Goal: Task Accomplishment & Management: Complete application form

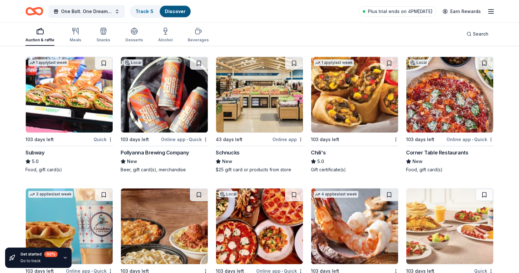
scroll to position [4823, 0]
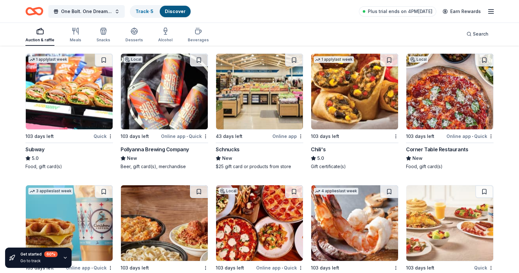
click at [65, 101] on img at bounding box center [69, 92] width 87 height 76
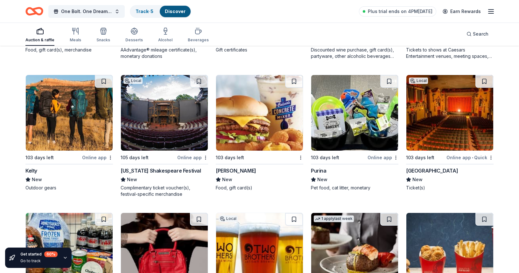
scroll to position [5212, 0]
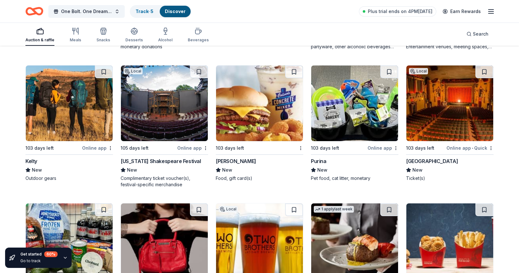
click at [467, 119] on img at bounding box center [449, 103] width 87 height 76
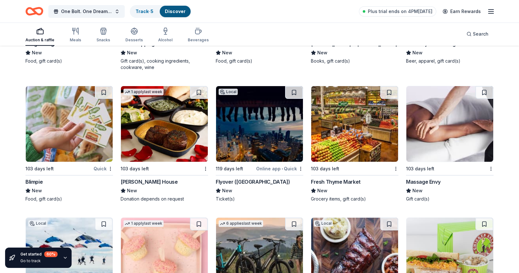
scroll to position [5744, 0]
click at [428, 141] on img at bounding box center [449, 124] width 87 height 76
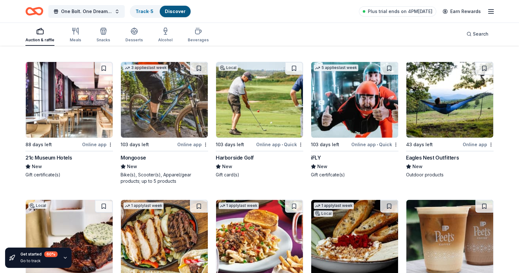
scroll to position [6153, 0]
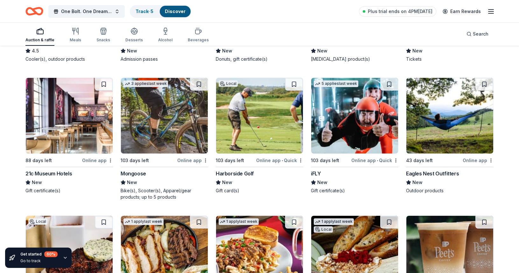
click at [361, 115] on img at bounding box center [354, 116] width 87 height 76
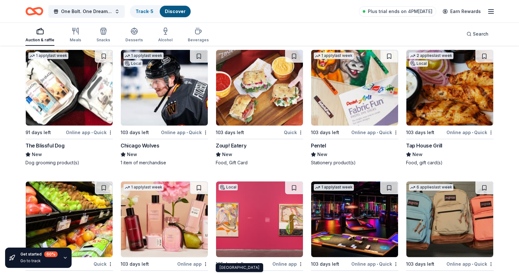
scroll to position [6586, 0]
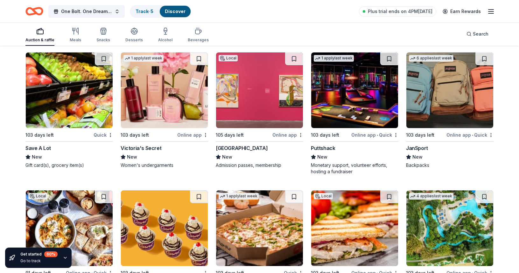
click at [159, 106] on img at bounding box center [164, 90] width 87 height 76
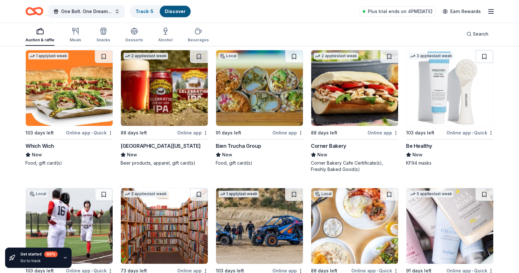
scroll to position [7006, 0]
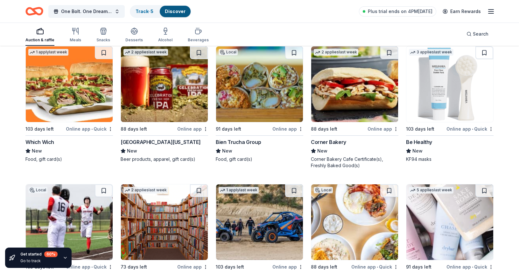
click at [360, 98] on img at bounding box center [354, 84] width 87 height 76
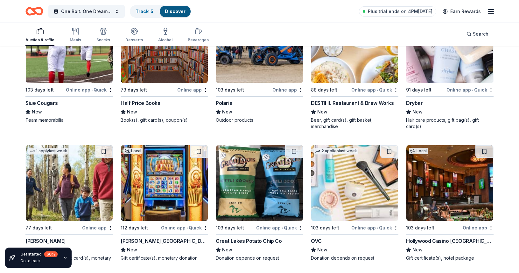
scroll to position [7111, 0]
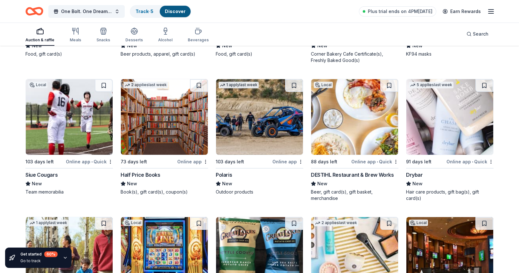
click at [152, 126] on img at bounding box center [164, 117] width 87 height 76
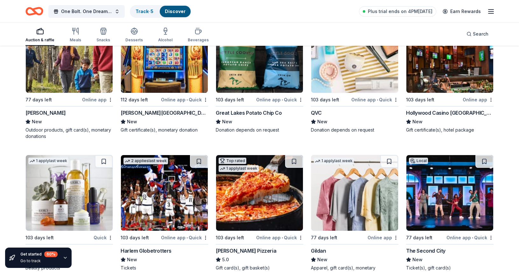
scroll to position [7313, 0]
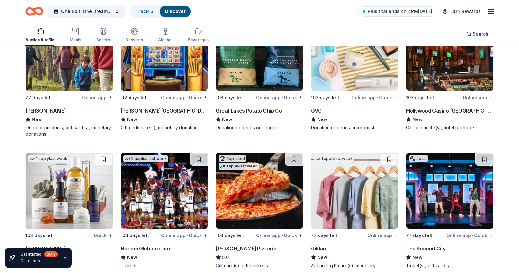
click at [450, 84] on img at bounding box center [449, 53] width 87 height 76
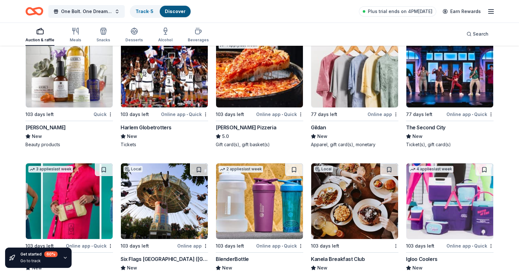
scroll to position [7498, 0]
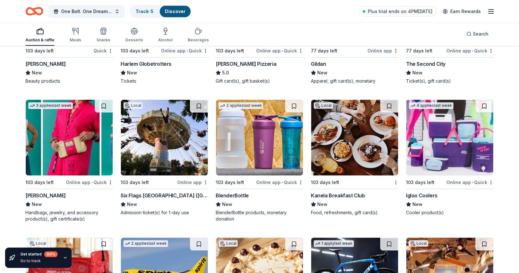
click at [452, 133] on img at bounding box center [449, 138] width 87 height 76
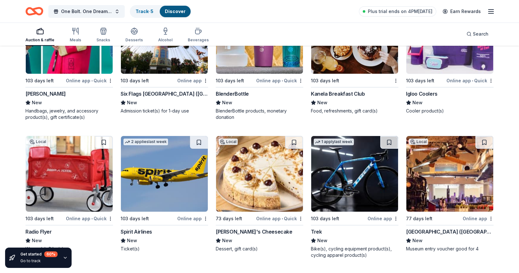
scroll to position [7604, 0]
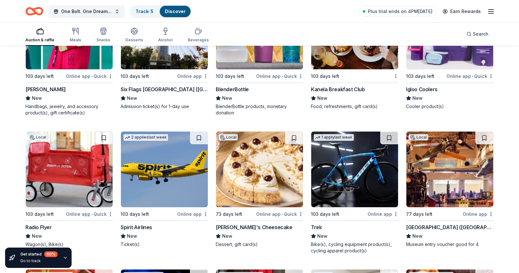
click at [164, 65] on img at bounding box center [164, 32] width 87 height 76
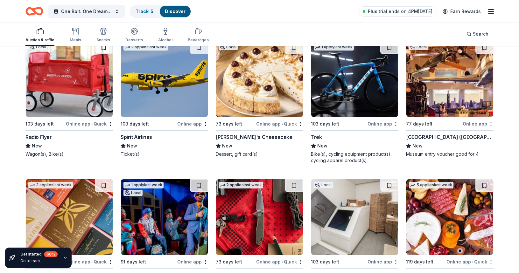
scroll to position [7696, 0]
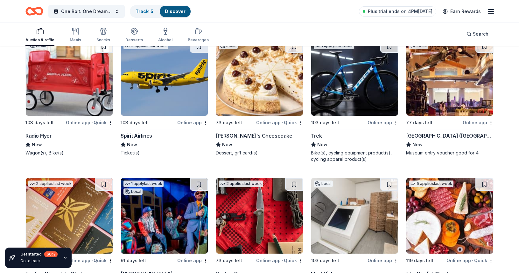
click at [350, 103] on img at bounding box center [354, 78] width 87 height 76
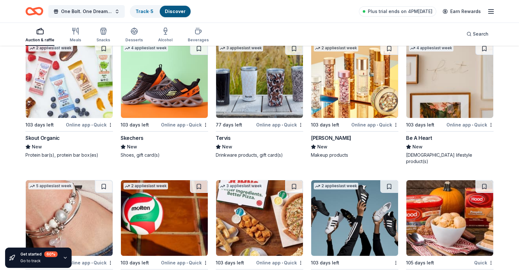
scroll to position [9312, 0]
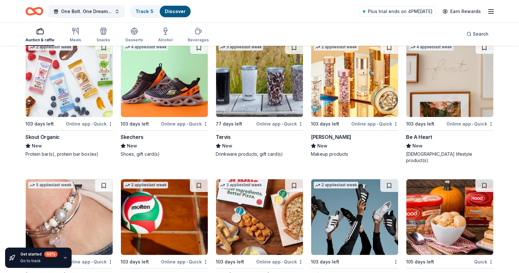
click at [289, 102] on img at bounding box center [259, 79] width 87 height 76
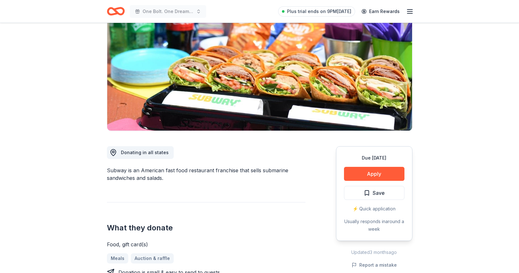
scroll to position [112, 0]
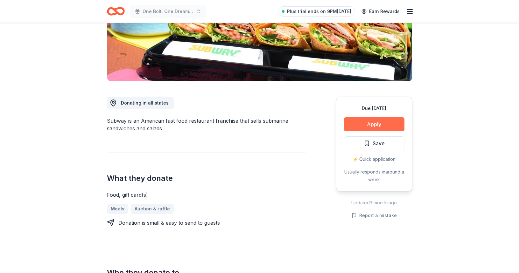
click at [369, 125] on button "Apply" at bounding box center [374, 124] width 60 height 14
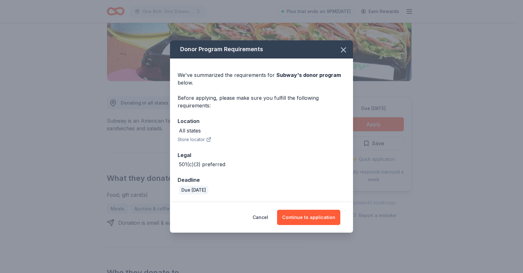
click at [203, 140] on button "Store locator" at bounding box center [195, 140] width 34 height 8
click at [342, 49] on icon "button" at bounding box center [343, 49] width 9 height 9
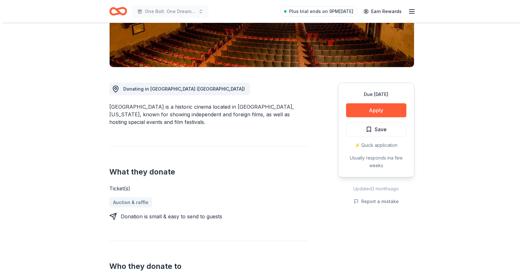
scroll to position [139, 0]
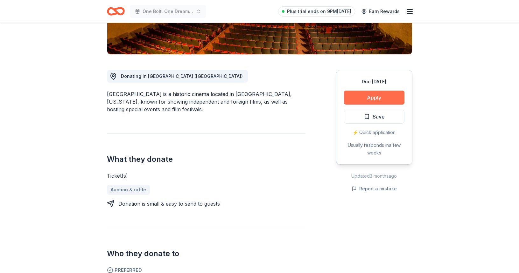
click at [373, 98] on button "Apply" at bounding box center [374, 98] width 60 height 14
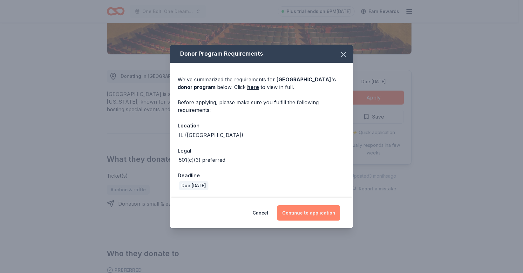
click at [313, 211] on button "Continue to application" at bounding box center [308, 212] width 63 height 15
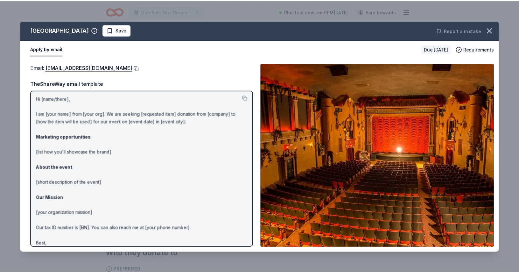
scroll to position [0, 0]
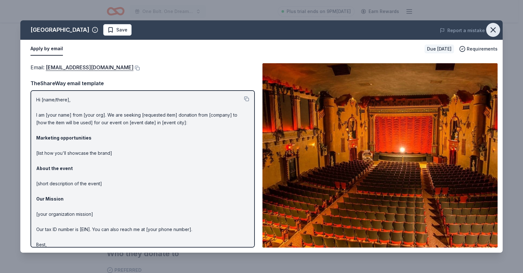
click at [496, 30] on icon "button" at bounding box center [493, 29] width 9 height 9
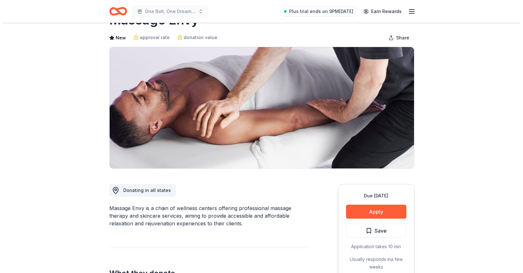
scroll to position [119, 0]
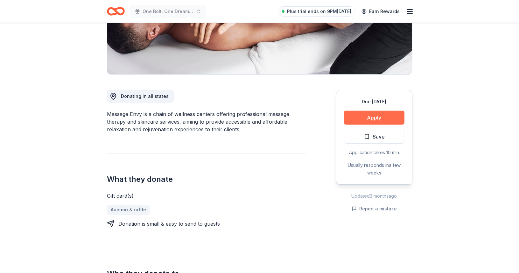
click at [369, 117] on button "Apply" at bounding box center [374, 118] width 60 height 14
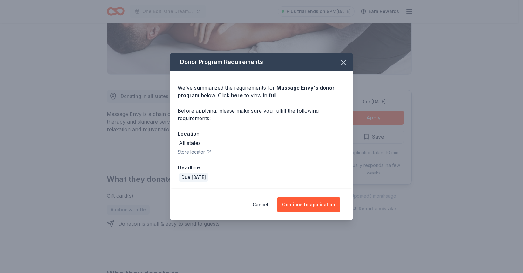
click at [209, 154] on icon "button" at bounding box center [208, 152] width 3 height 3
click at [306, 207] on button "Continue to application" at bounding box center [308, 204] width 63 height 15
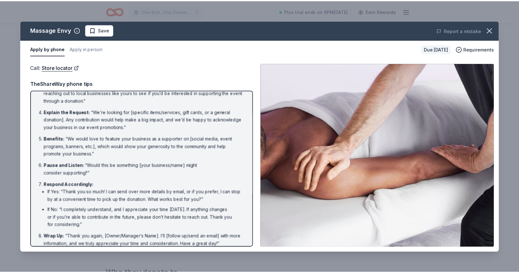
scroll to position [66, 0]
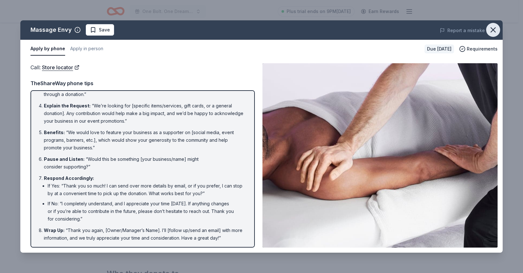
click at [492, 31] on icon "button" at bounding box center [493, 29] width 9 height 9
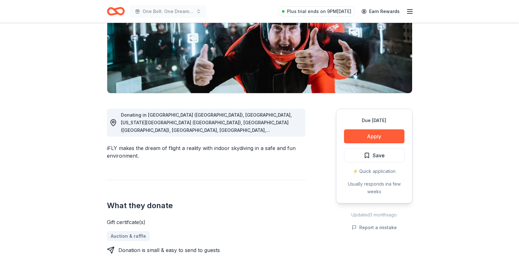
scroll to position [112, 0]
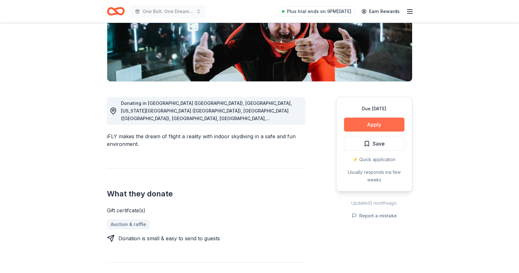
click at [367, 127] on button "Apply" at bounding box center [374, 125] width 60 height 14
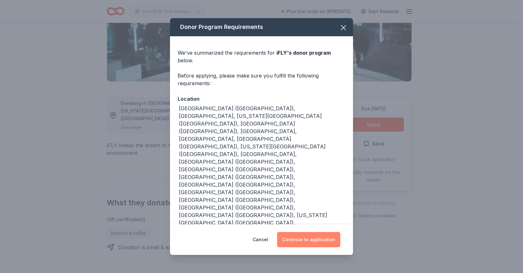
click at [311, 232] on button "Continue to application" at bounding box center [308, 239] width 63 height 15
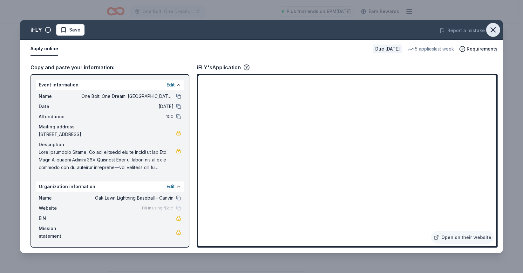
click at [496, 31] on icon "button" at bounding box center [493, 29] width 9 height 9
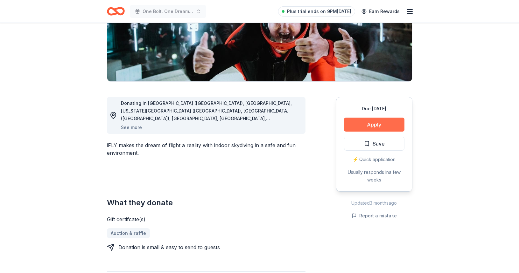
click at [369, 125] on button "Apply" at bounding box center [374, 125] width 60 height 14
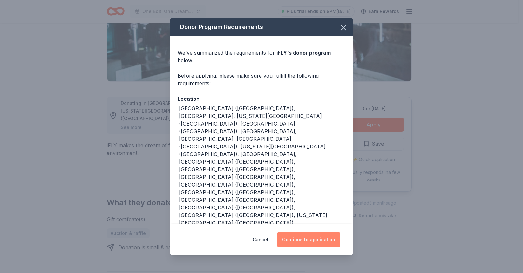
click at [319, 232] on button "Continue to application" at bounding box center [308, 239] width 63 height 15
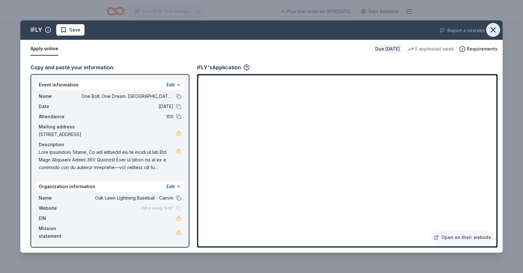
click at [495, 31] on icon "button" at bounding box center [493, 29] width 9 height 9
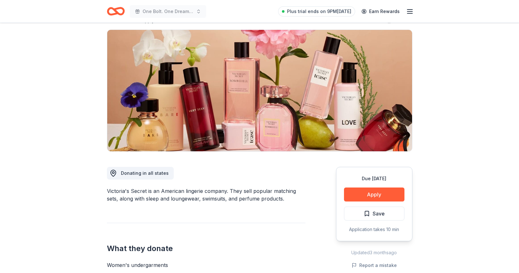
scroll to position [121, 0]
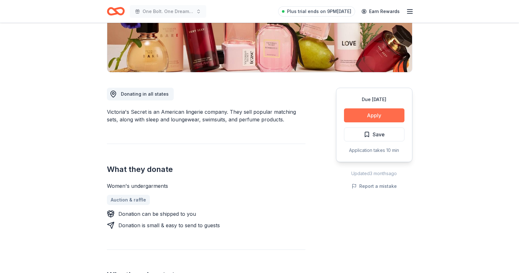
click at [377, 115] on button "Apply" at bounding box center [374, 115] width 60 height 14
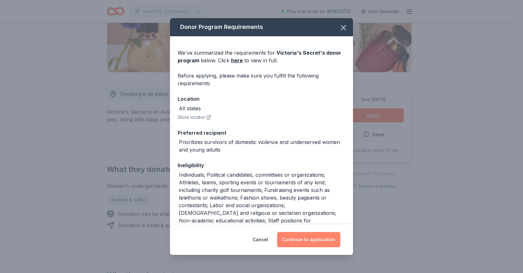
click at [305, 240] on button "Continue to application" at bounding box center [308, 239] width 63 height 15
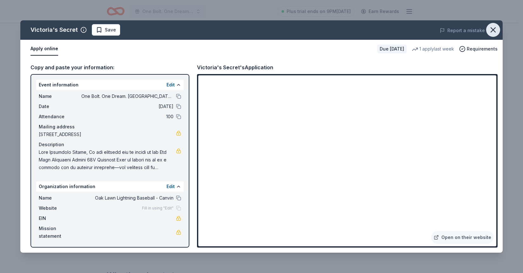
click at [493, 31] on icon "button" at bounding box center [493, 29] width 9 height 9
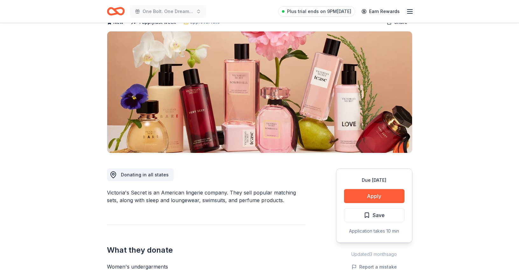
scroll to position [0, 0]
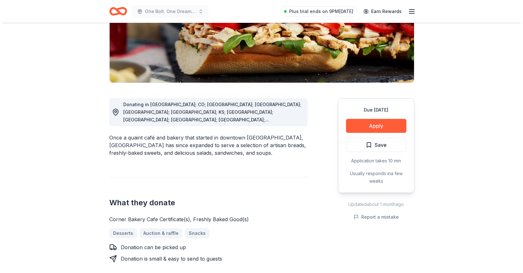
scroll to position [112, 0]
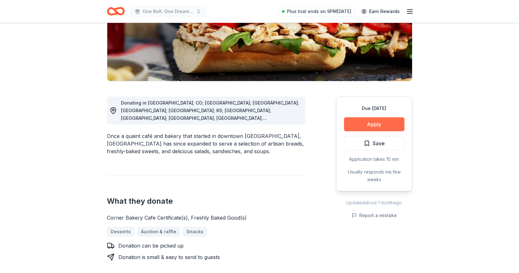
click at [370, 125] on button "Apply" at bounding box center [374, 124] width 60 height 14
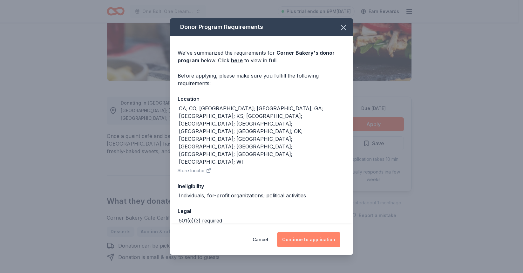
click at [307, 232] on button "Continue to application" at bounding box center [308, 239] width 63 height 15
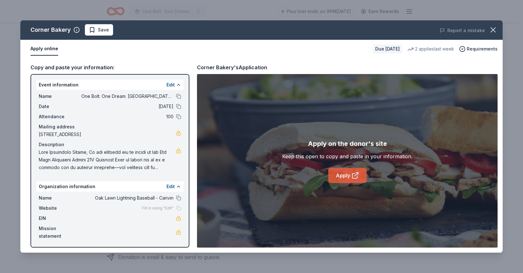
click at [343, 176] on link "Apply" at bounding box center [347, 175] width 38 height 15
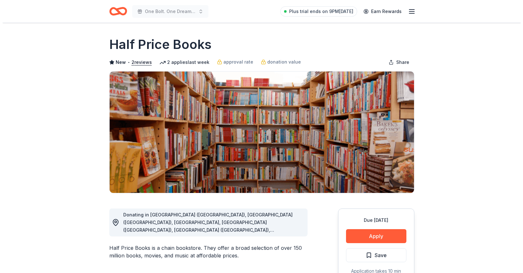
scroll to position [129, 0]
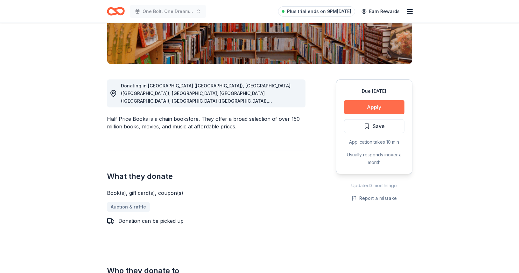
click at [378, 104] on button "Apply" at bounding box center [374, 107] width 60 height 14
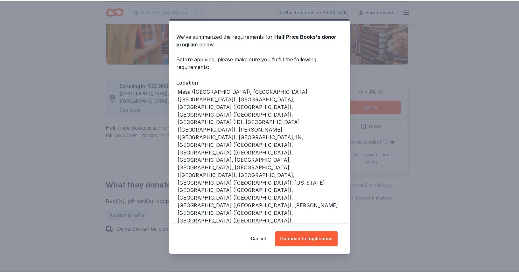
scroll to position [18, 0]
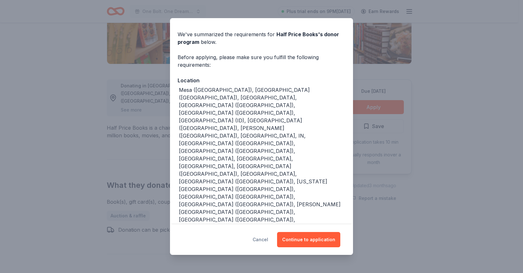
click at [261, 238] on button "Cancel" at bounding box center [261, 239] width 16 height 15
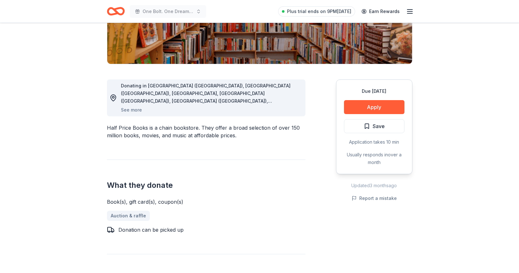
scroll to position [0, 0]
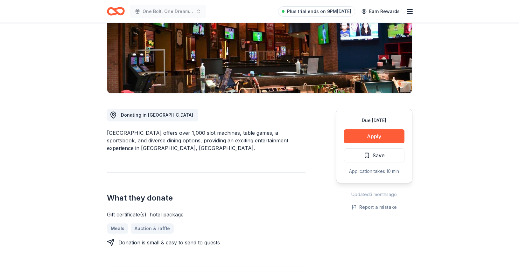
scroll to position [107, 0]
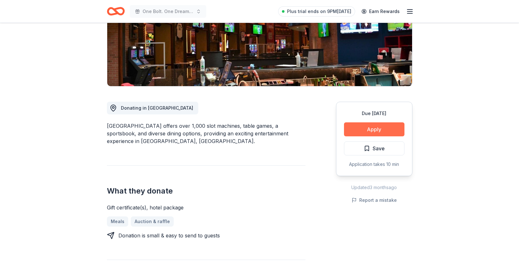
click at [377, 129] on button "Apply" at bounding box center [374, 129] width 60 height 14
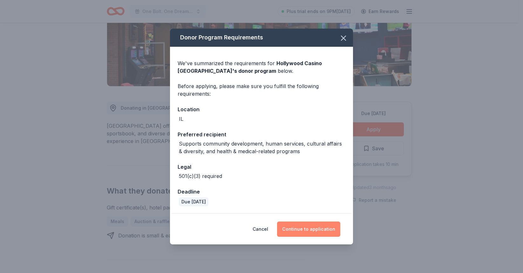
click at [309, 228] on button "Continue to application" at bounding box center [308, 229] width 63 height 15
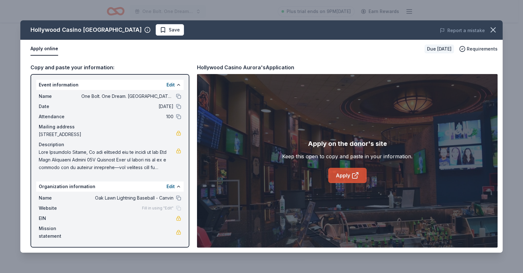
click at [347, 173] on link "Apply" at bounding box center [347, 175] width 38 height 15
click at [491, 30] on icon "button" at bounding box center [493, 29] width 9 height 9
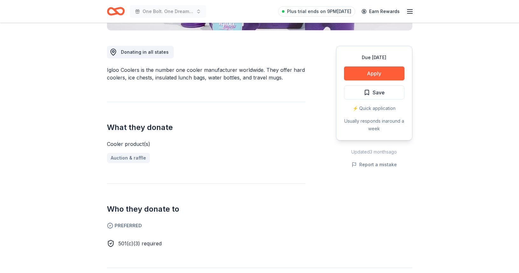
scroll to position [170, 0]
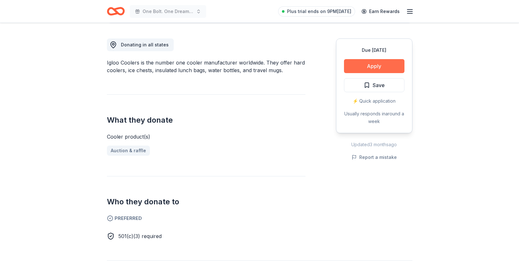
click at [377, 64] on button "Apply" at bounding box center [374, 66] width 60 height 14
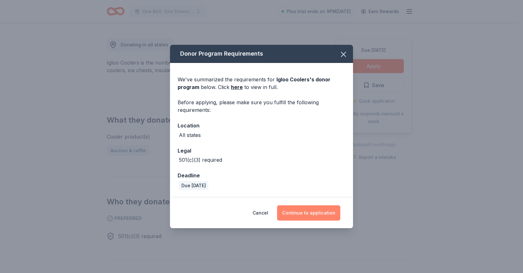
click at [316, 213] on button "Continue to application" at bounding box center [308, 212] width 63 height 15
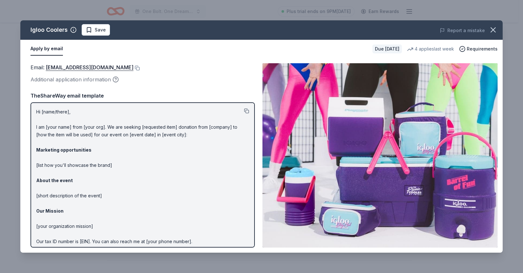
click at [244, 111] on button at bounding box center [246, 110] width 5 height 5
click at [134, 67] on button at bounding box center [137, 67] width 6 height 5
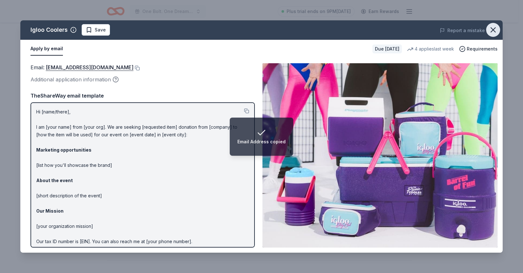
click at [493, 32] on icon "button" at bounding box center [493, 29] width 9 height 9
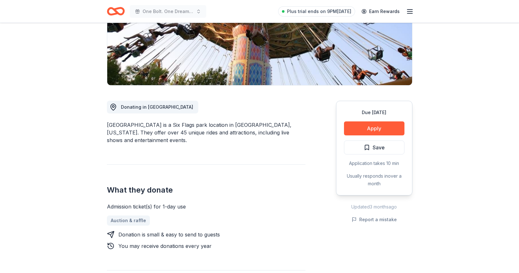
scroll to position [126, 0]
click at [384, 121] on button "Apply" at bounding box center [374, 128] width 60 height 14
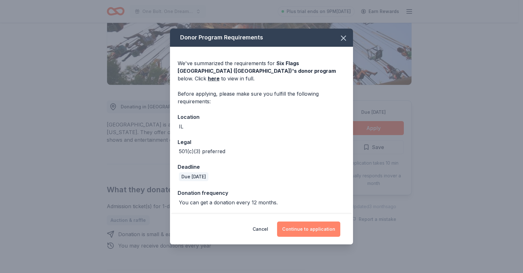
click at [311, 223] on button "Continue to application" at bounding box center [308, 229] width 63 height 15
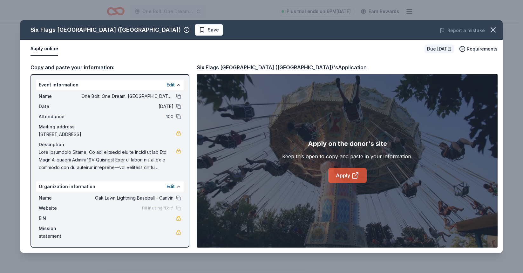
click at [346, 175] on link "Apply" at bounding box center [347, 175] width 38 height 15
click at [491, 33] on icon "button" at bounding box center [493, 29] width 9 height 9
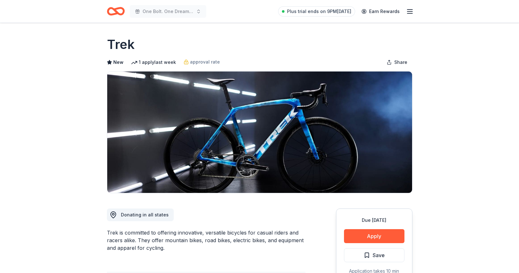
scroll to position [121, 0]
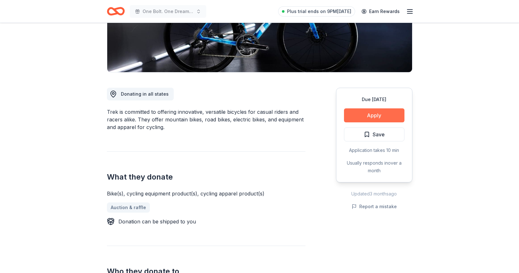
click at [368, 118] on button "Apply" at bounding box center [374, 115] width 60 height 14
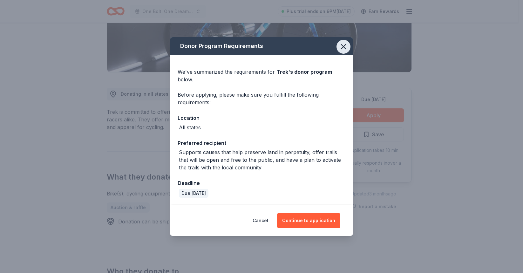
click at [340, 47] on icon "button" at bounding box center [343, 46] width 9 height 9
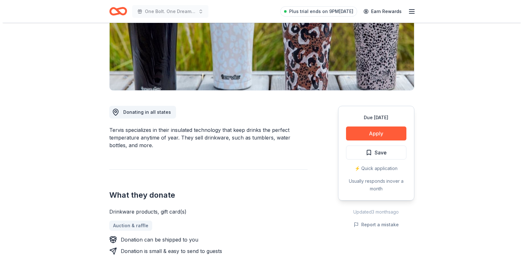
scroll to position [110, 0]
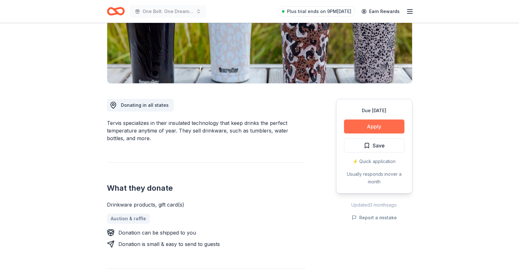
click at [382, 126] on button "Apply" at bounding box center [374, 127] width 60 height 14
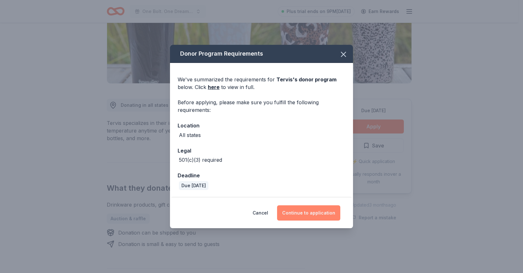
click at [315, 212] on button "Continue to application" at bounding box center [308, 212] width 63 height 15
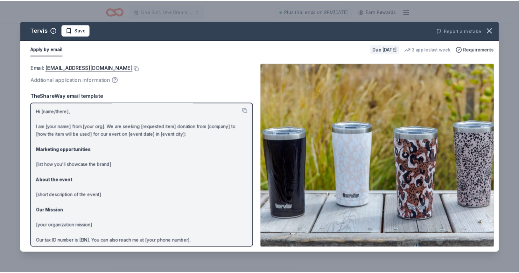
scroll to position [0, 0]
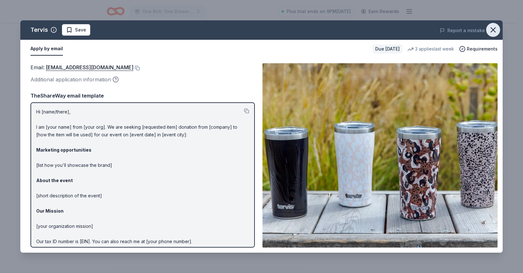
click at [499, 30] on button "button" at bounding box center [493, 30] width 14 height 14
